Goal: Use online tool/utility: Utilize a website feature to perform a specific function

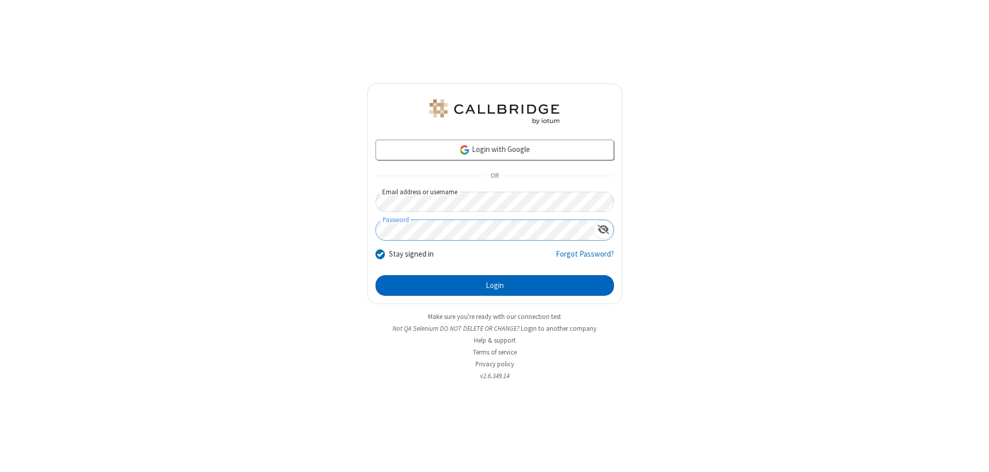
click at [494, 285] on button "Login" at bounding box center [494, 285] width 238 height 21
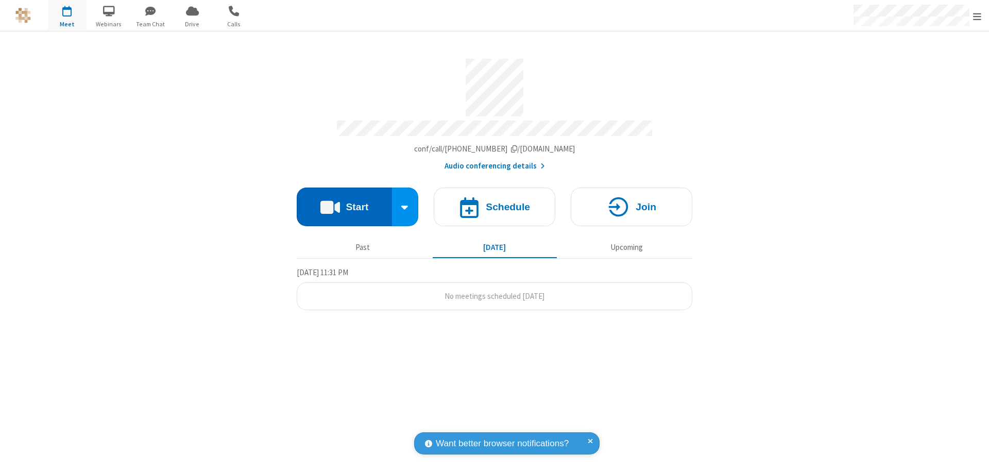
click at [344, 202] on button "Start" at bounding box center [344, 206] width 95 height 39
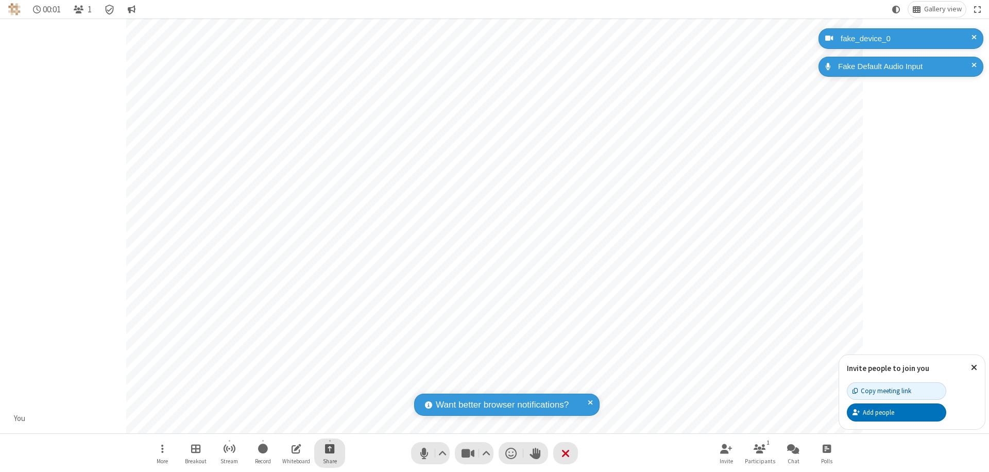
click at [330, 448] on span "Start sharing" at bounding box center [330, 448] width 10 height 13
click at [288, 405] on span "Present files & media" at bounding box center [288, 405] width 12 height 9
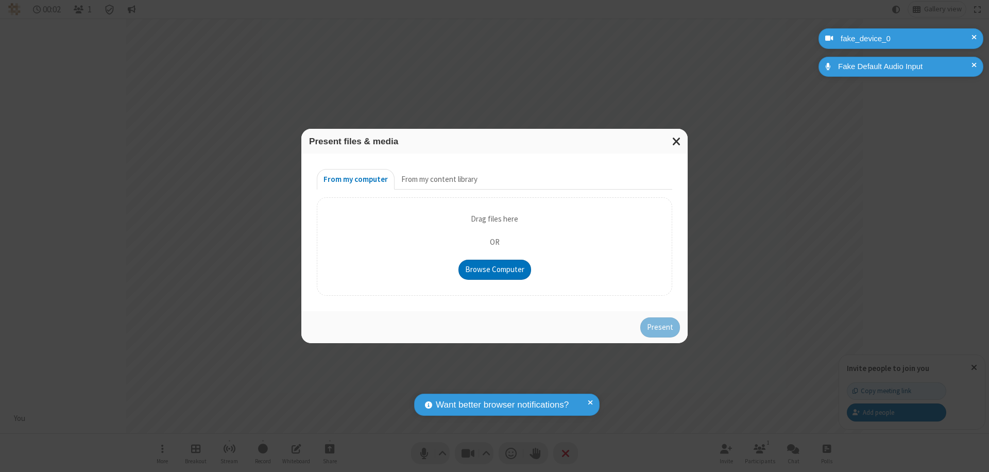
type input "C:\fakepath\doc_test.docx"
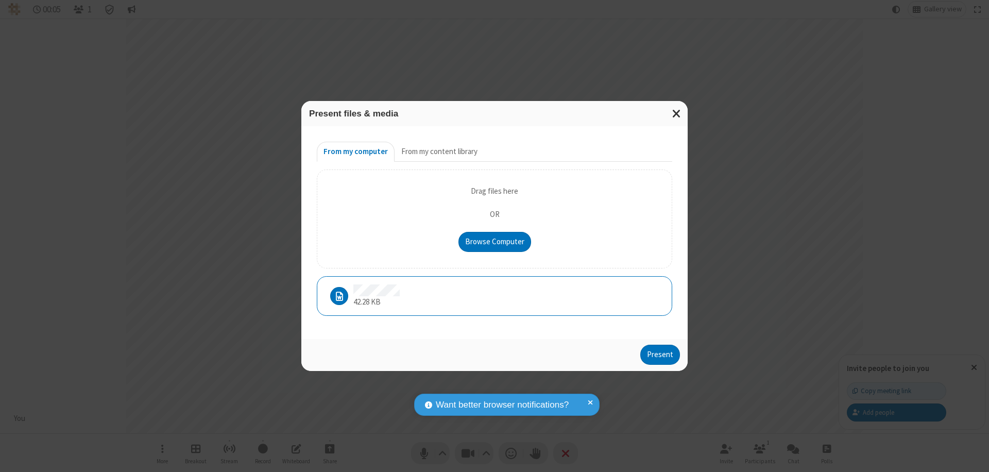
click at [661, 354] on button "Present" at bounding box center [660, 355] width 40 height 21
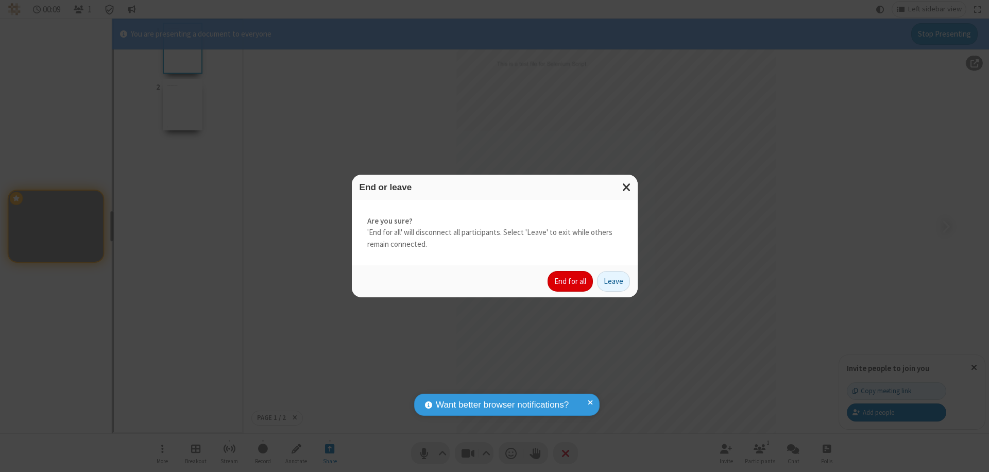
click at [571, 281] on button "End for all" at bounding box center [569, 281] width 45 height 21
